Goal: Task Accomplishment & Management: Complete application form

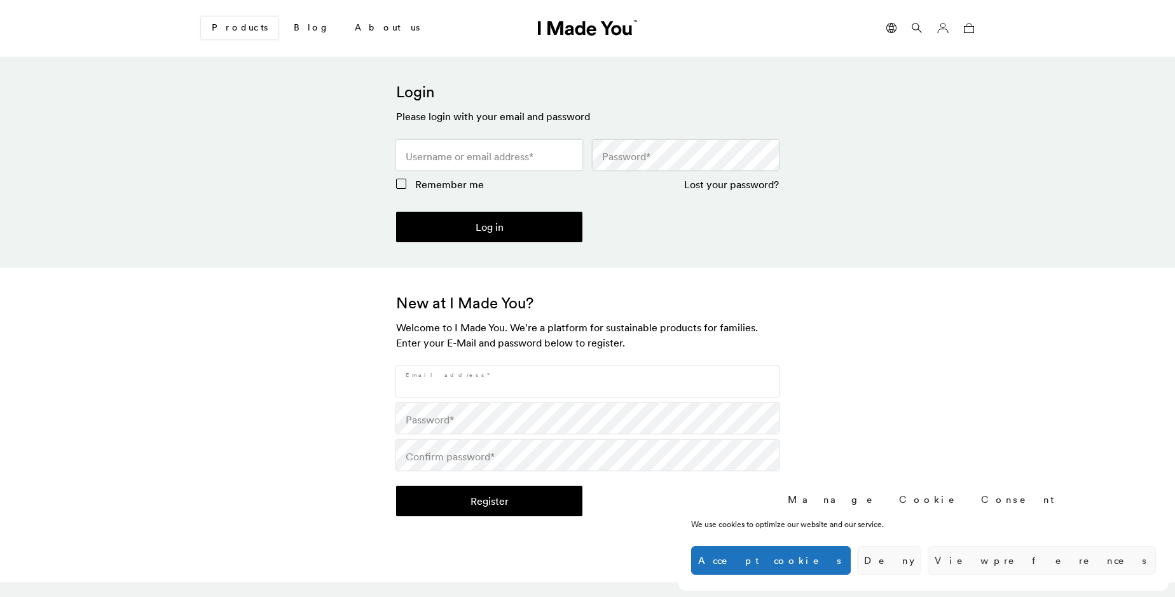
click at [587, 381] on input "Email address *" at bounding box center [587, 381] width 383 height 31
type input "[EMAIL_ADDRESS][DOMAIN_NAME]"
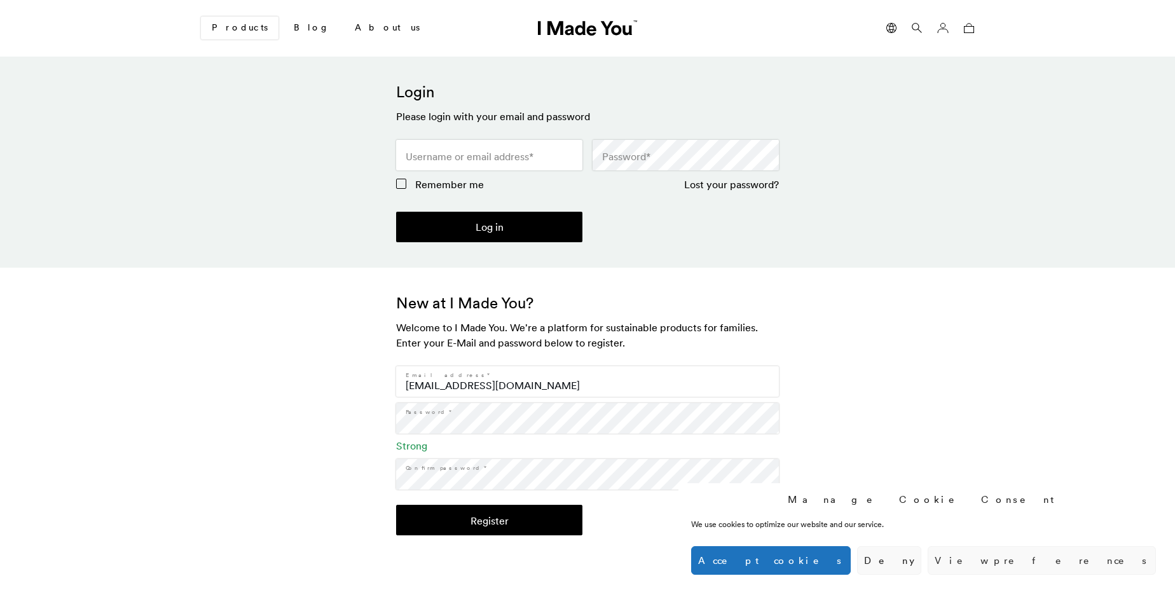
click at [489, 520] on button "Register" at bounding box center [489, 520] width 186 height 31
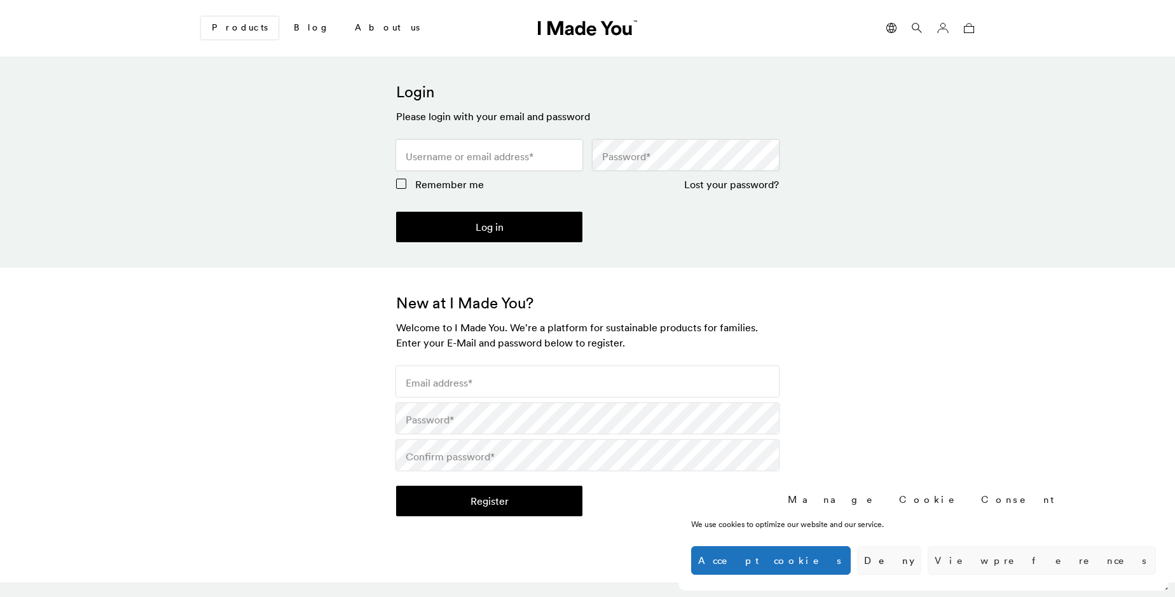
scroll to position [378, 0]
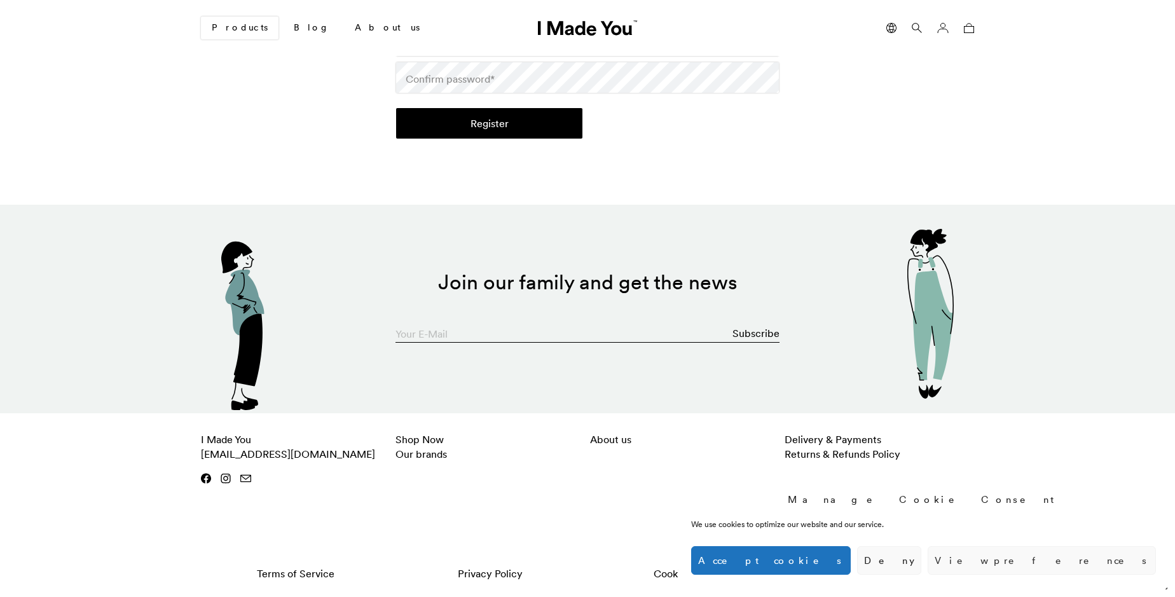
click at [587, 330] on input "Your E-Mail" at bounding box center [587, 329] width 384 height 25
type input "[EMAIL_ADDRESS][DOMAIN_NAME]"
click at [757, 333] on button "Subscribe" at bounding box center [755, 332] width 47 height 25
